Goal: Book appointment/travel/reservation

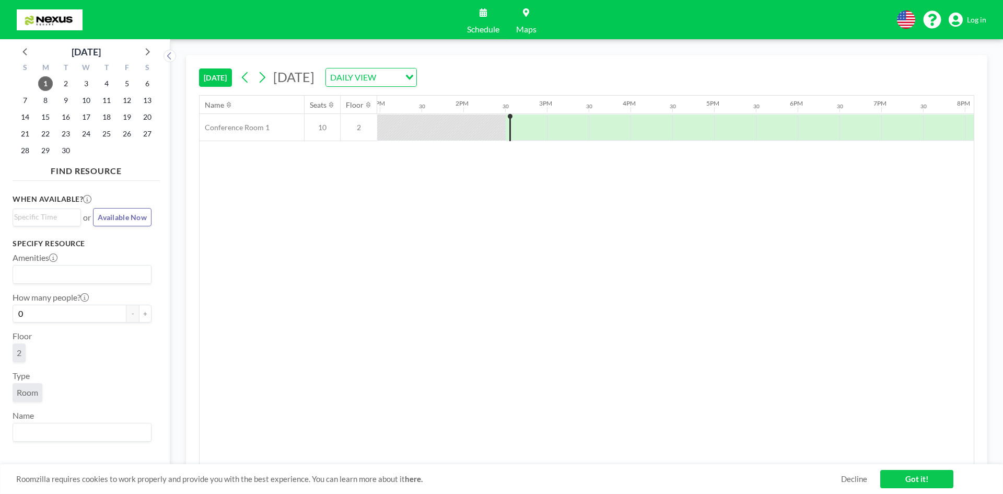
scroll to position [0, 1171]
click at [985, 27] on div "English Polski 日本語 Española Log in" at bounding box center [938, 19] width 98 height 18
click at [971, 15] on span "Log in" at bounding box center [976, 19] width 19 height 9
click at [444, 125] on div at bounding box center [444, 127] width 33 height 26
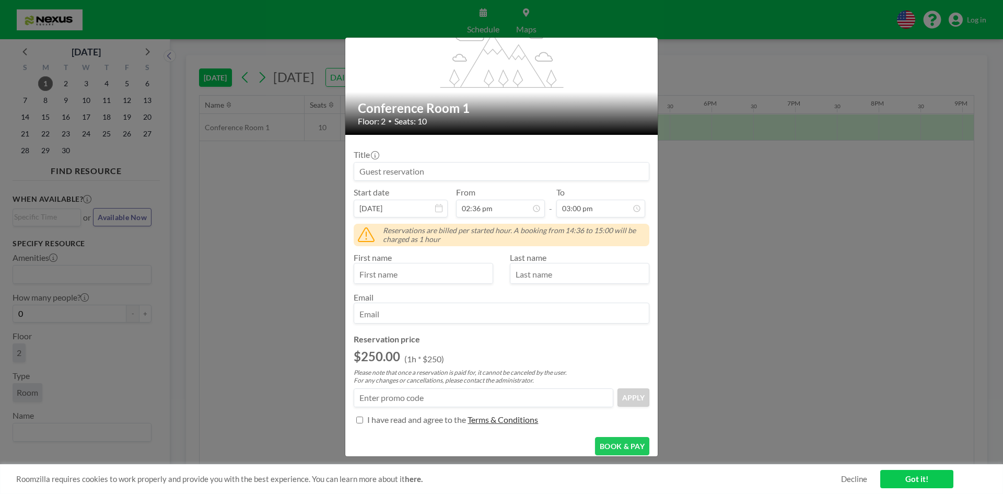
scroll to position [0, 0]
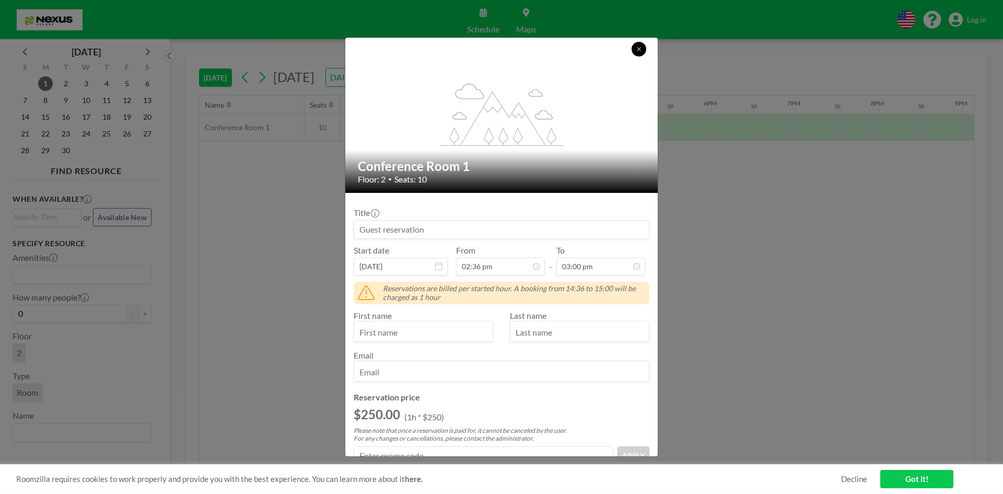
click at [634, 48] on button at bounding box center [639, 49] width 15 height 15
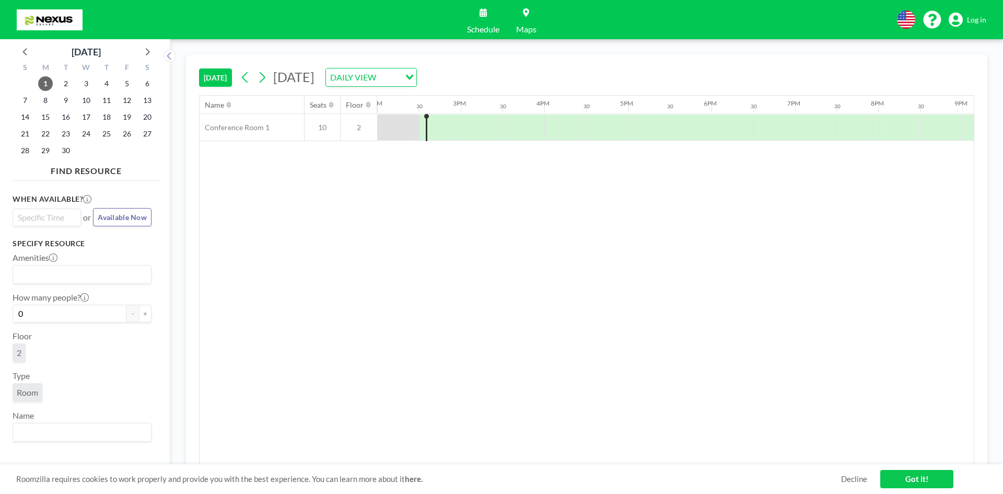
click at [40, 219] on input "Search for option" at bounding box center [44, 217] width 61 height 13
click at [457, 392] on div "Name Seats Floor 12AM 30 1AM 30 2AM 30 3AM 30 4AM 30 5AM 30 6AM 30 7AM 30 8AM 3…" at bounding box center [587, 280] width 775 height 369
click at [920, 482] on link "Got it!" at bounding box center [917, 479] width 73 height 18
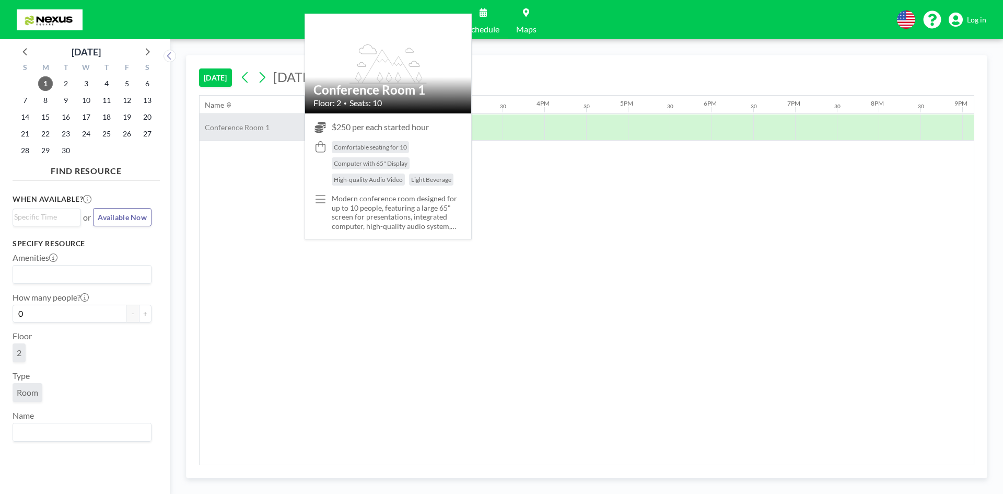
click at [270, 123] on div "Conference Room 1" at bounding box center [252, 127] width 105 height 27
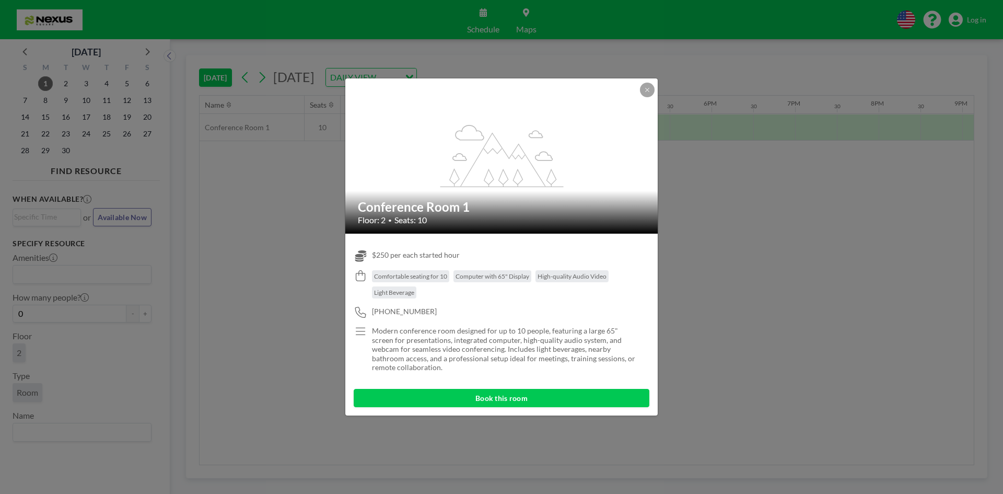
click at [510, 334] on p "Modern conference room designed for up to 10 people, featuring a large 65" scre…" at bounding box center [504, 349] width 265 height 46
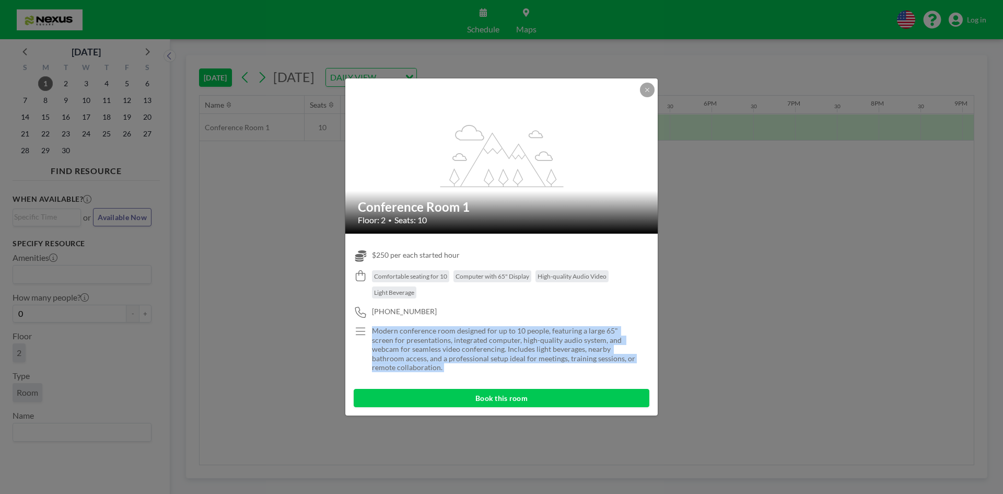
click at [510, 334] on p "Modern conference room designed for up to 10 people, featuring a large 65" scre…" at bounding box center [504, 349] width 265 height 46
click at [475, 332] on p "Modern conference room designed for up to 10 people, featuring a large 65" scre…" at bounding box center [504, 349] width 265 height 46
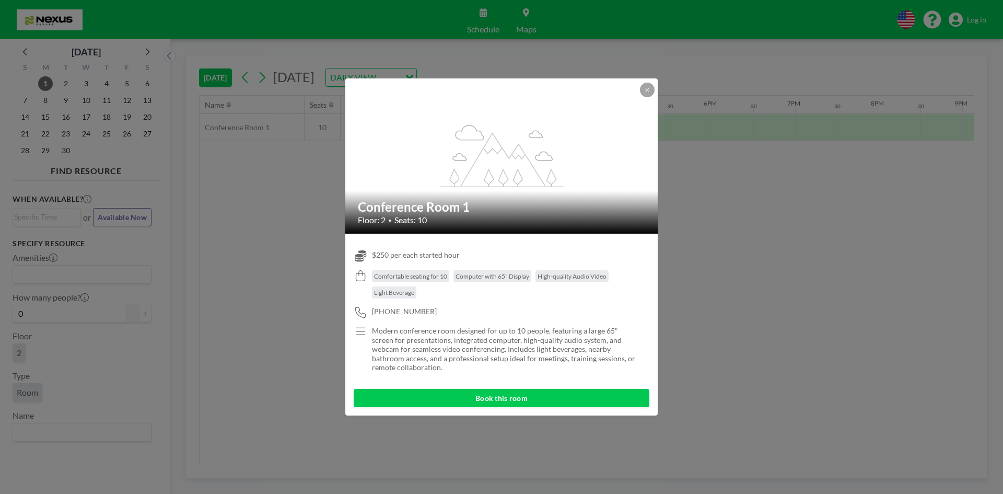
click at [429, 332] on p "Modern conference room designed for up to 10 people, featuring a large 65" scre…" at bounding box center [504, 349] width 265 height 46
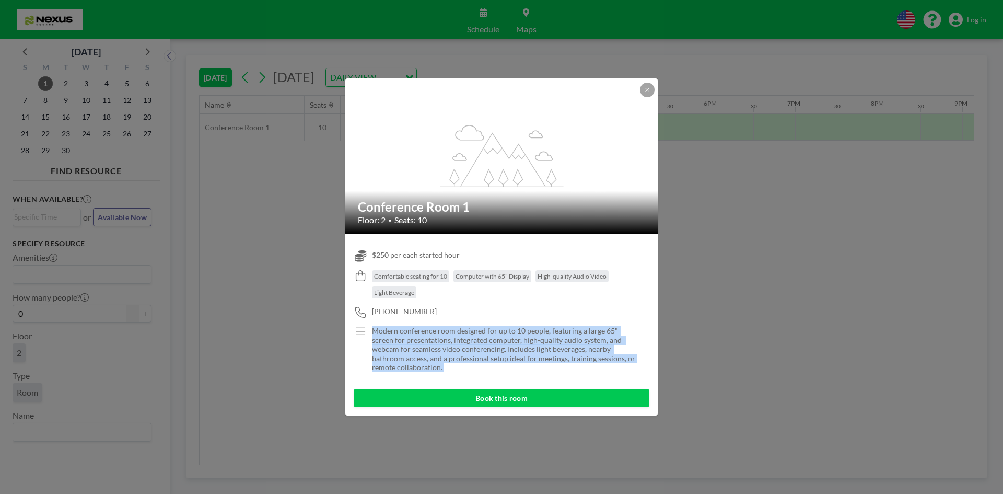
click at [429, 332] on p "Modern conference room designed for up to 10 people, featuring a large 65" scre…" at bounding box center [504, 349] width 265 height 46
